Goal: Task Accomplishment & Management: Manage account settings

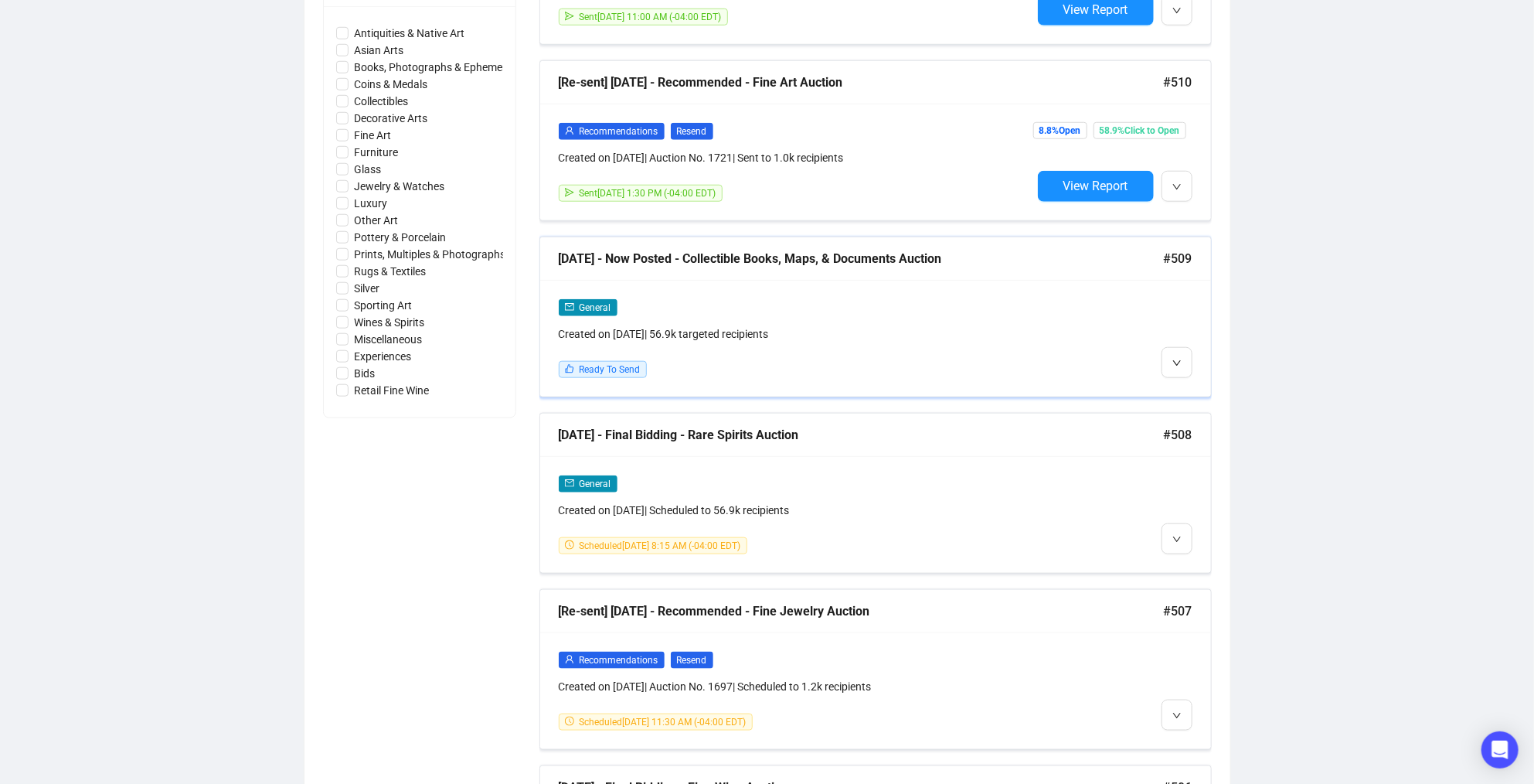
scroll to position [757, 0]
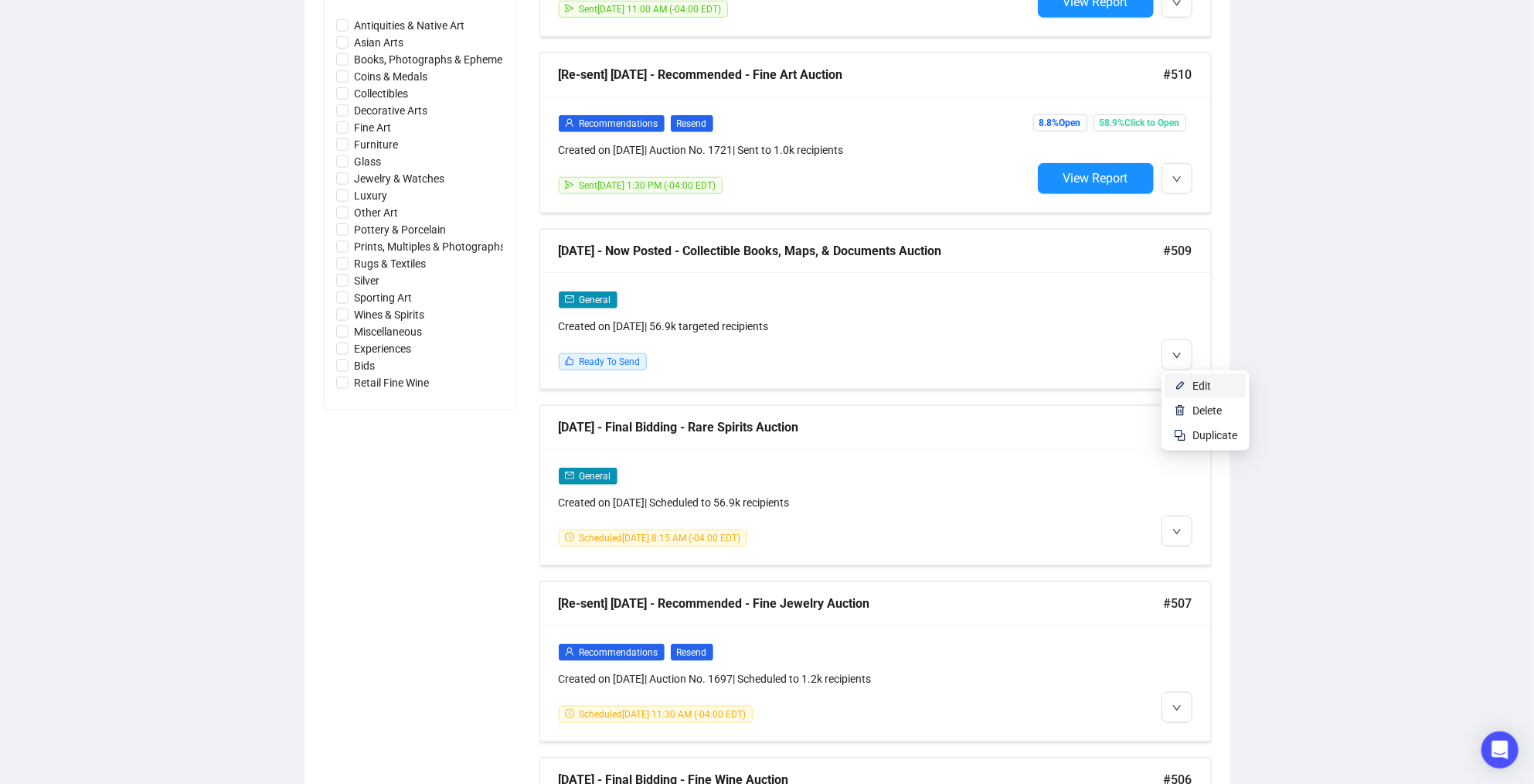
click at [1188, 385] on li "Edit" at bounding box center [1206, 385] width 82 height 24
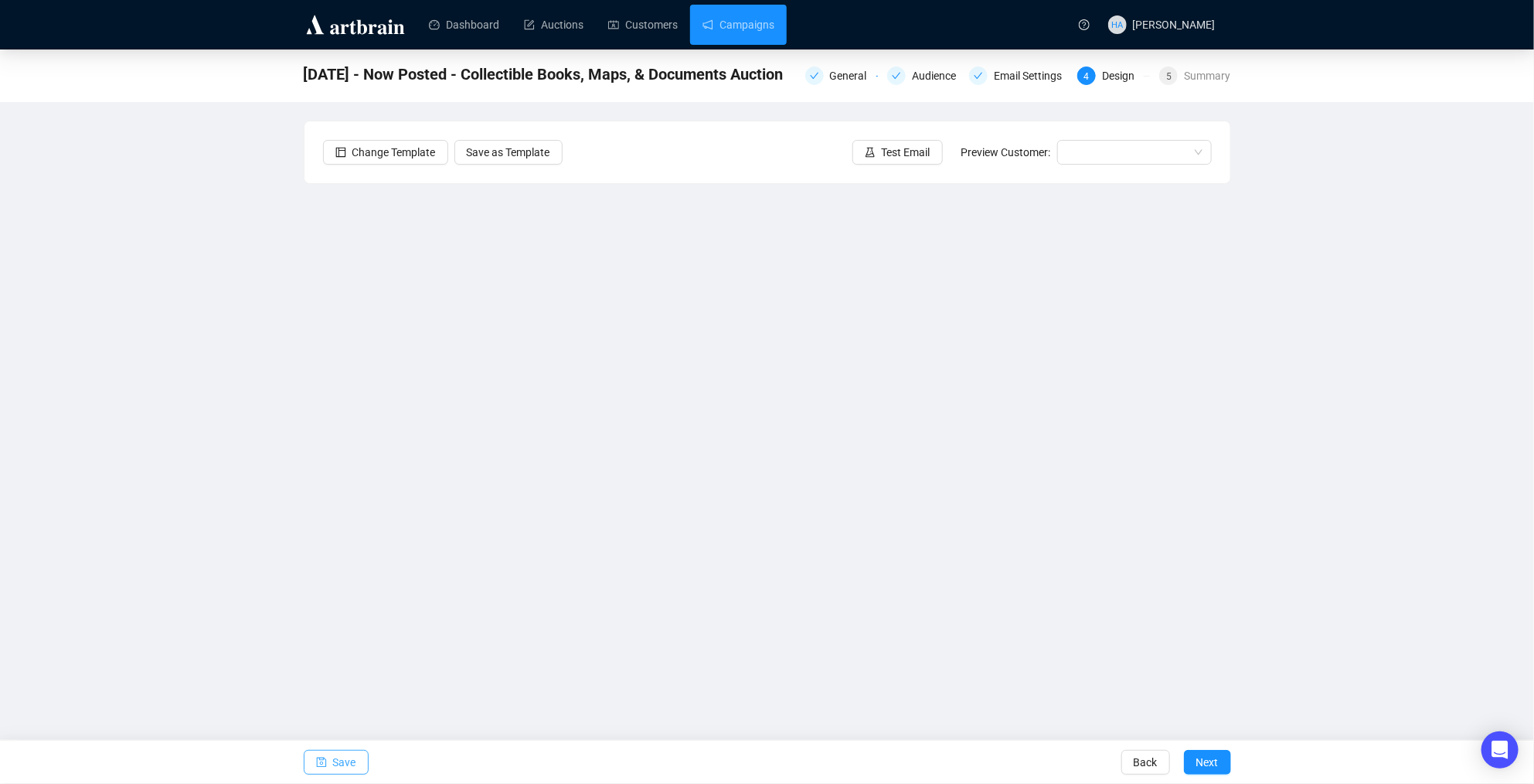
click at [345, 760] on span "Save" at bounding box center [345, 761] width 23 height 43
click at [901, 156] on span "Test Email" at bounding box center [906, 152] width 49 height 17
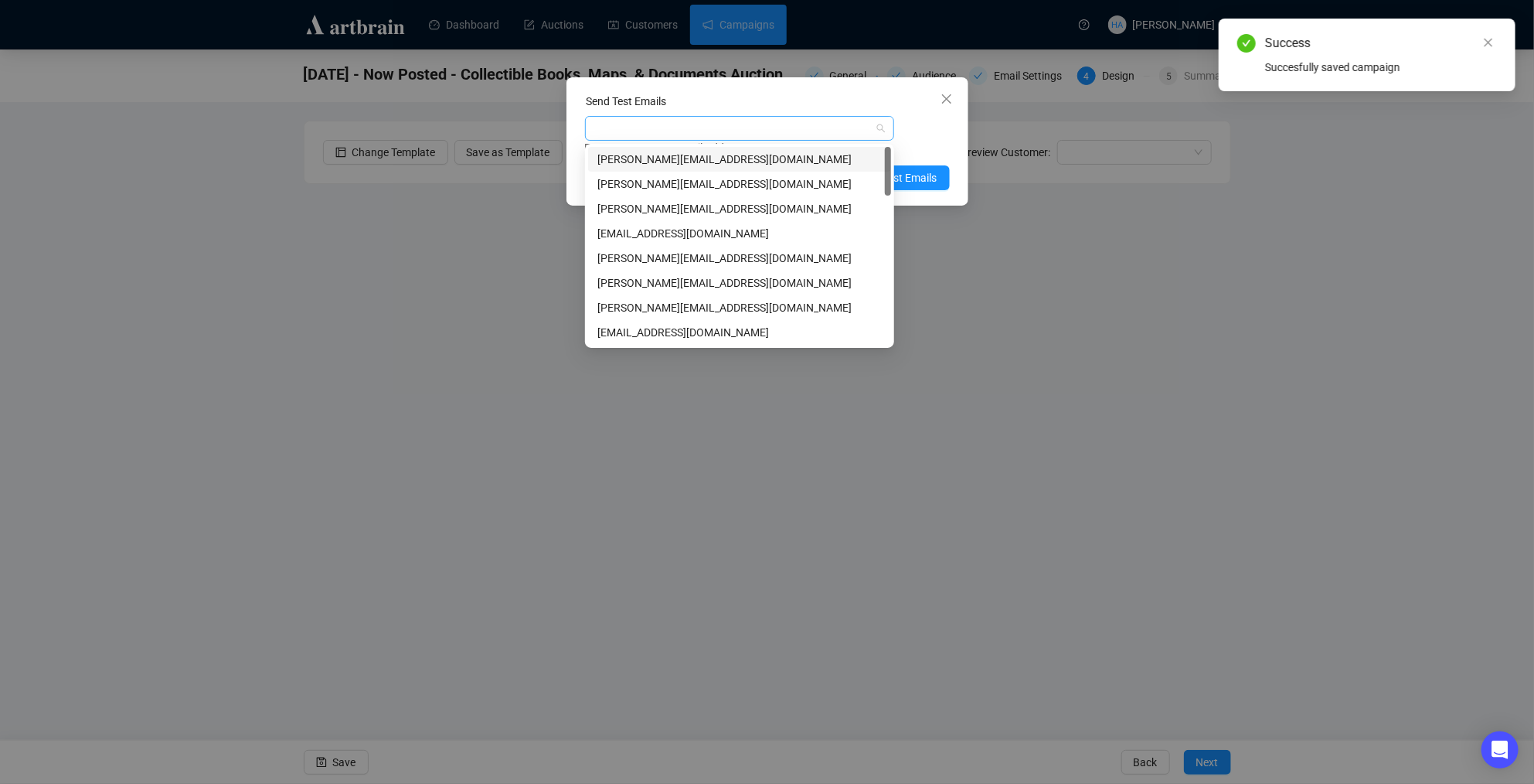
click at [732, 127] on div at bounding box center [732, 128] width 287 height 22
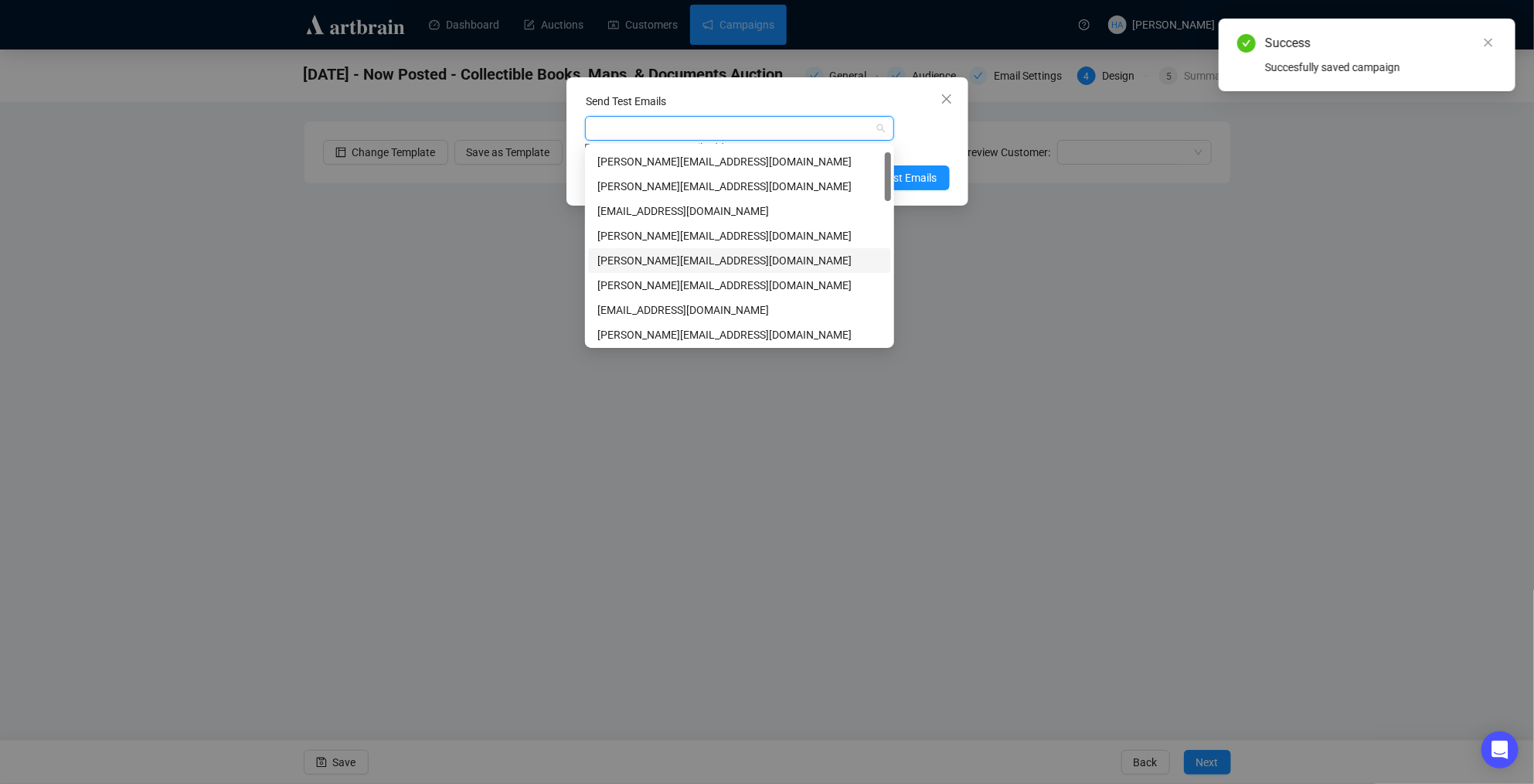
click at [646, 258] on div "[PERSON_NAME][EMAIL_ADDRESS][DOMAIN_NAME]" at bounding box center [739, 260] width 284 height 17
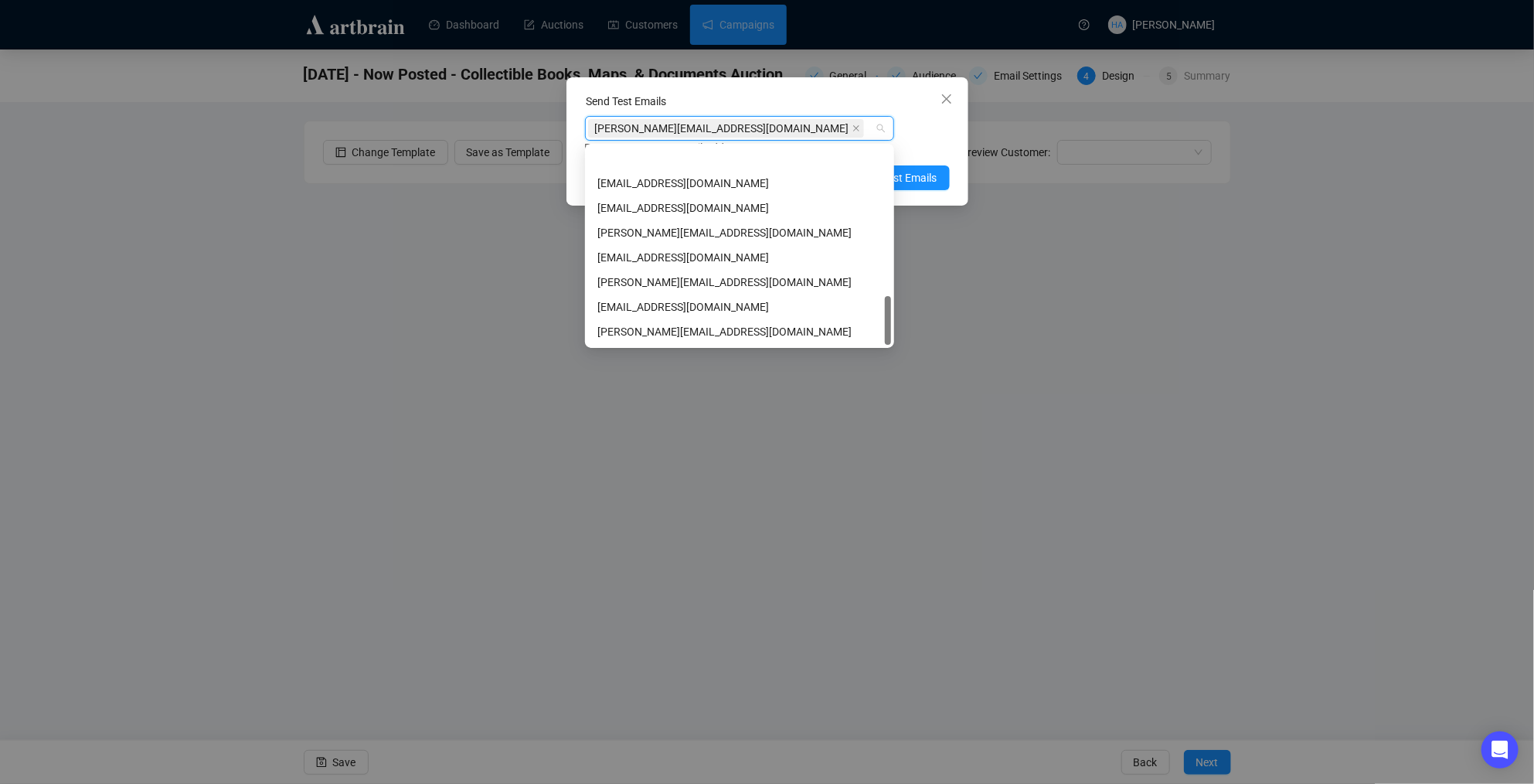
scroll to position [592, 0]
click at [633, 332] on div "[EMAIL_ADDRESS][DOMAIN_NAME]" at bounding box center [739, 333] width 284 height 17
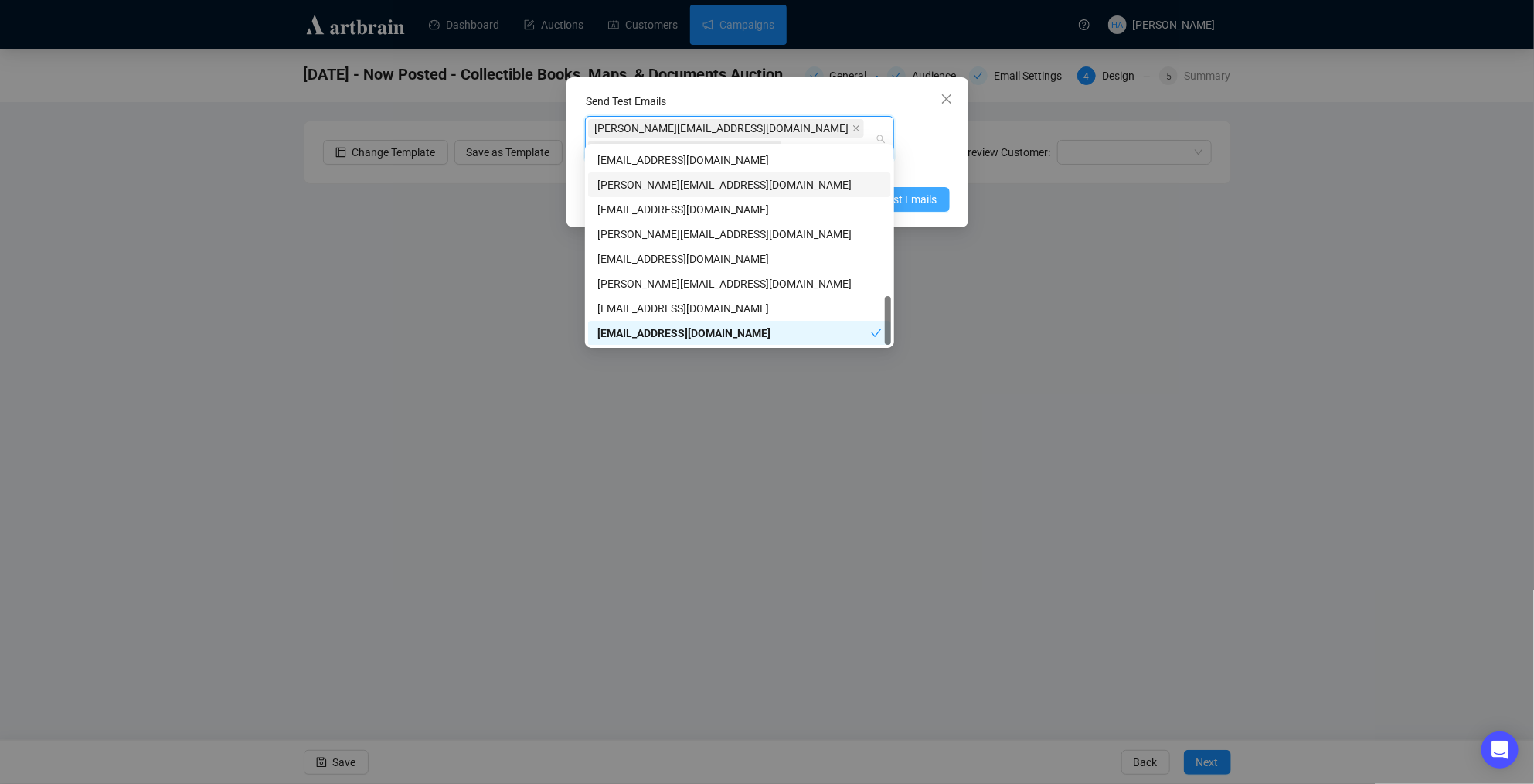
click at [919, 191] on span "Send Test Emails" at bounding box center [897, 199] width 81 height 17
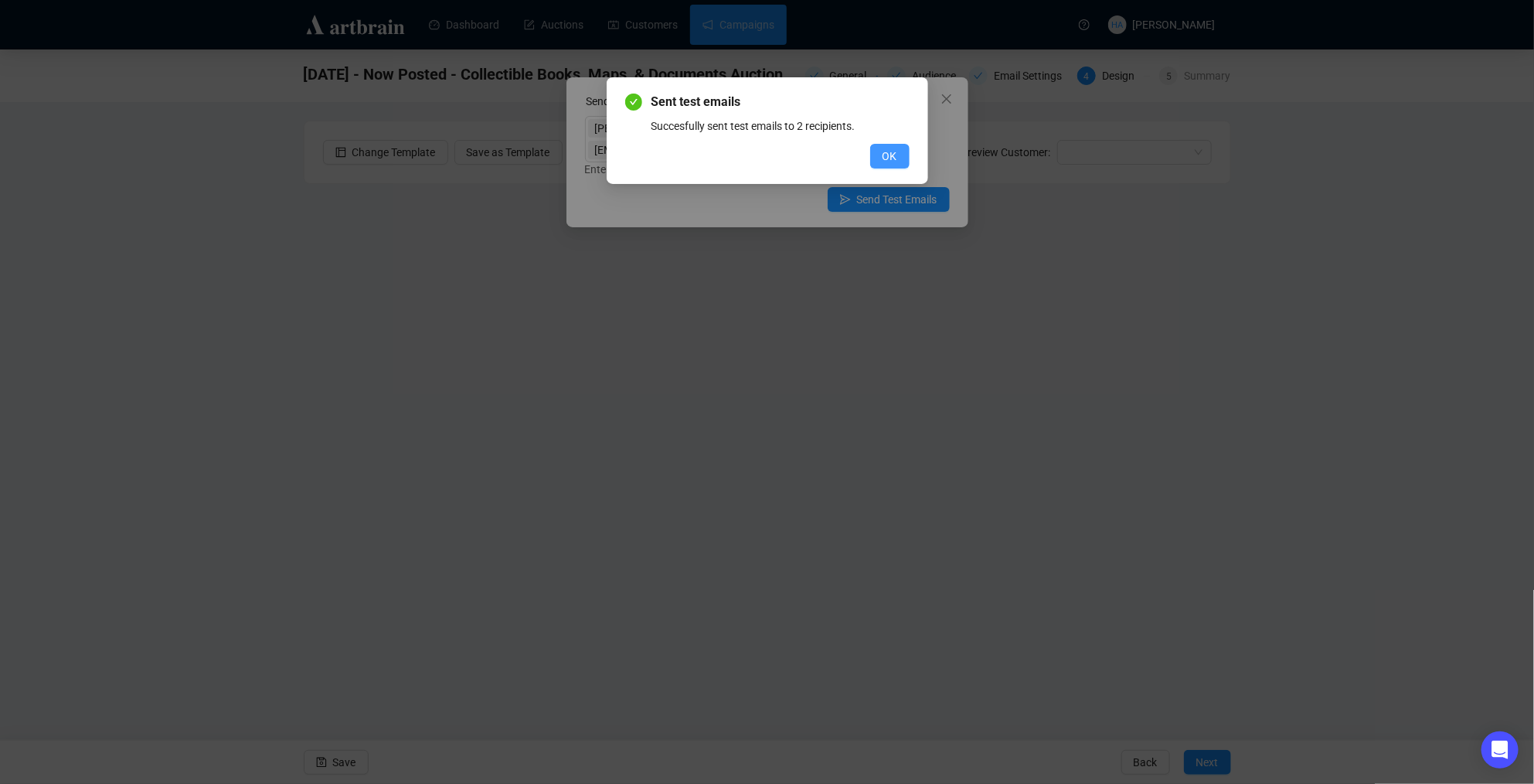
click at [893, 152] on span "OK" at bounding box center [890, 156] width 15 height 17
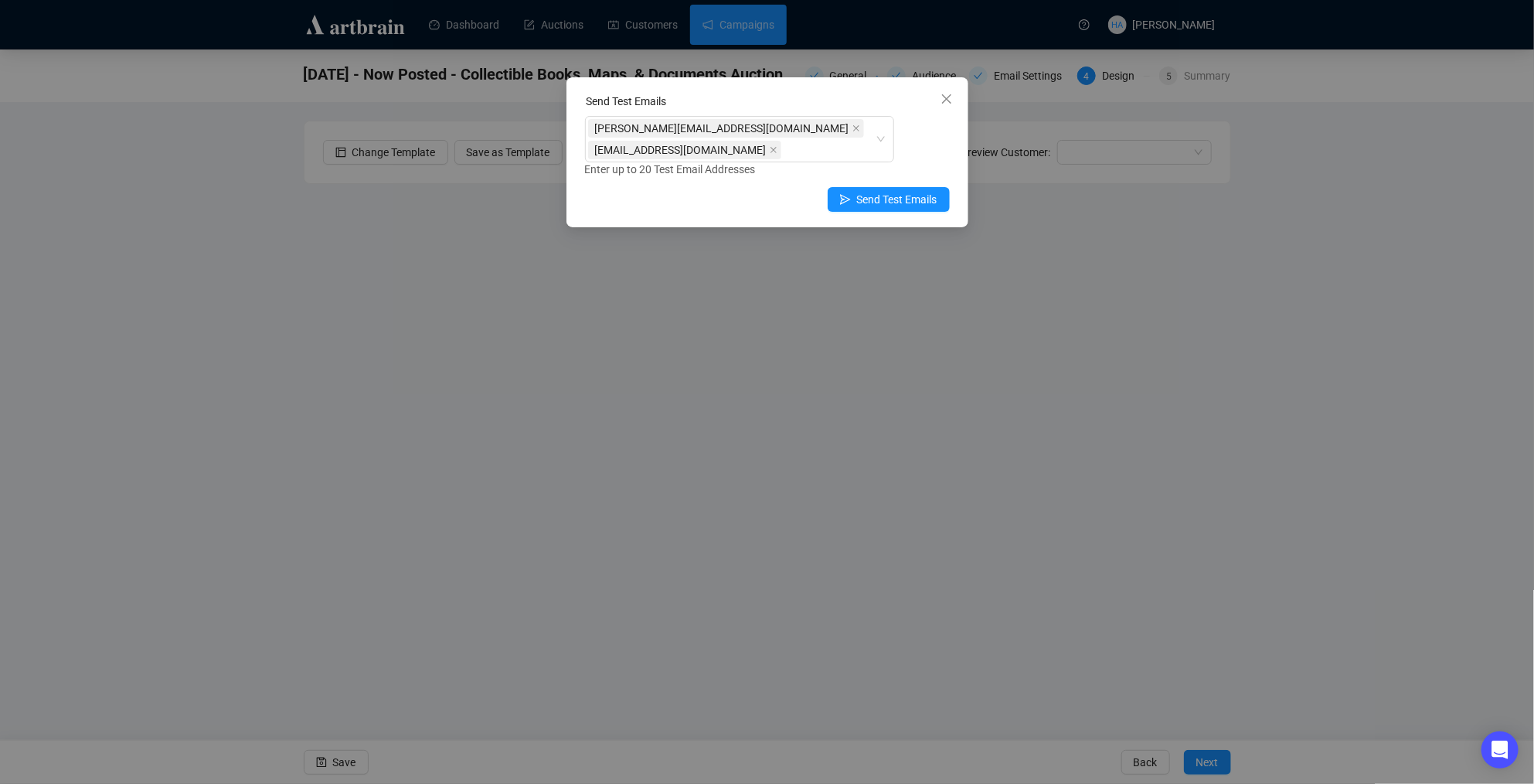
click at [944, 99] on icon "close" at bounding box center [946, 99] width 12 height 12
